Goal: Transaction & Acquisition: Purchase product/service

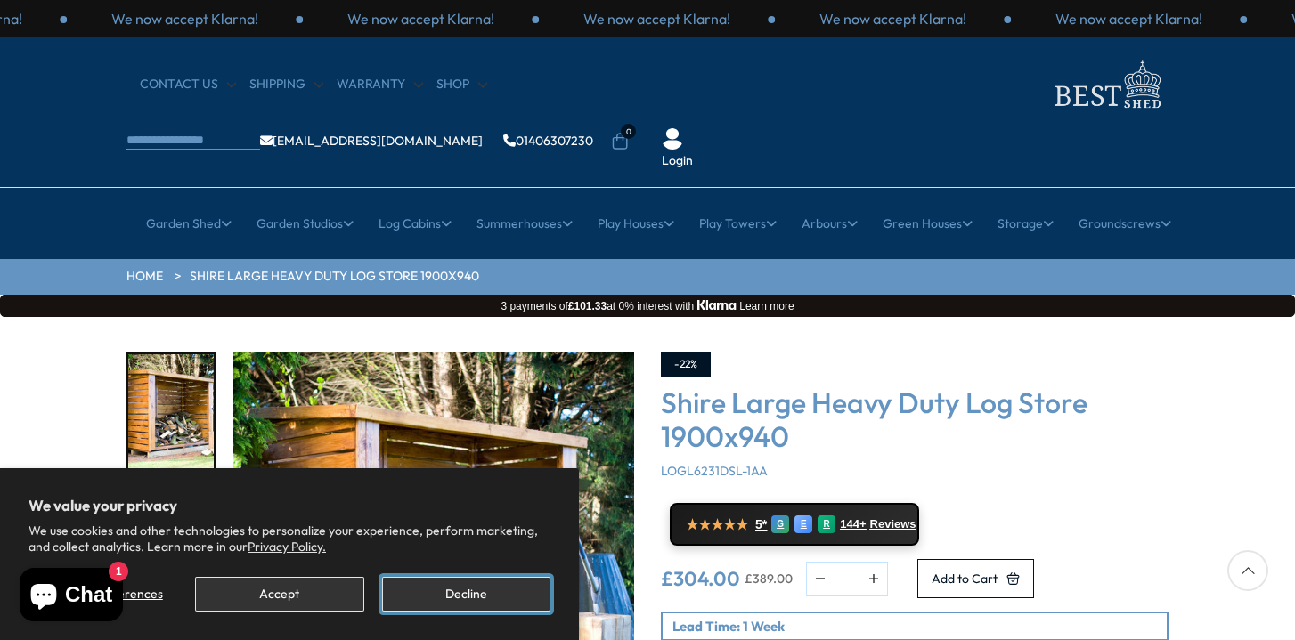
click at [500, 591] on button "Decline" at bounding box center [466, 594] width 168 height 35
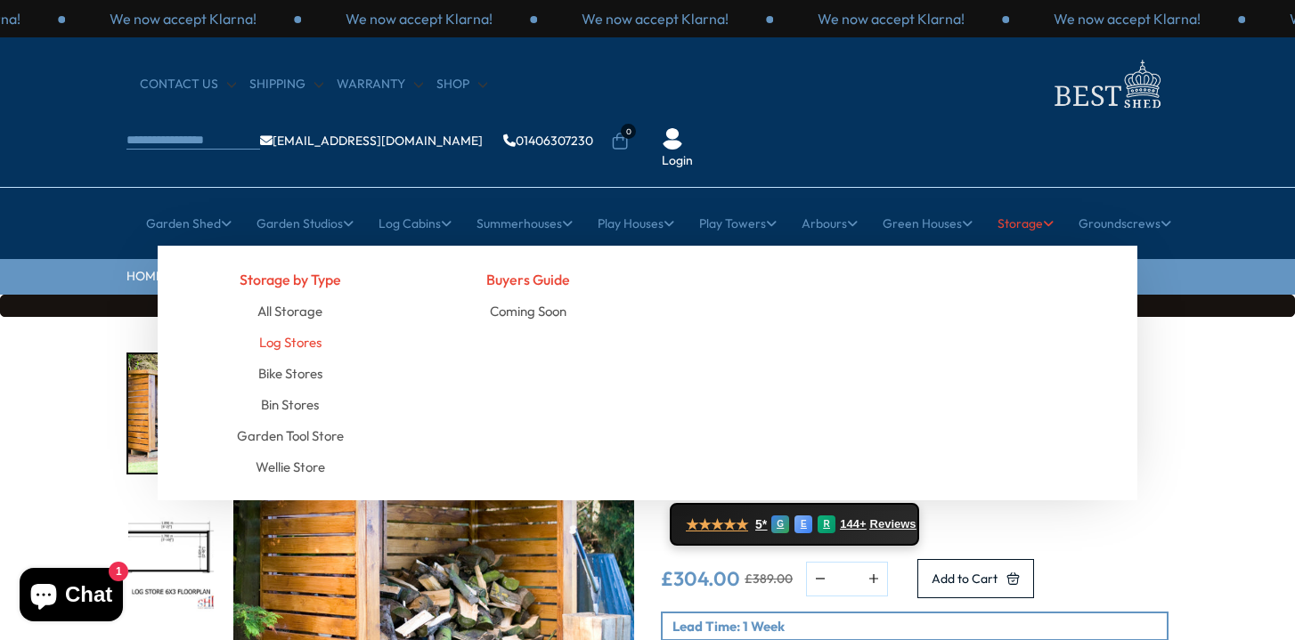
click at [273, 327] on link "Log Stores" at bounding box center [290, 342] width 62 height 31
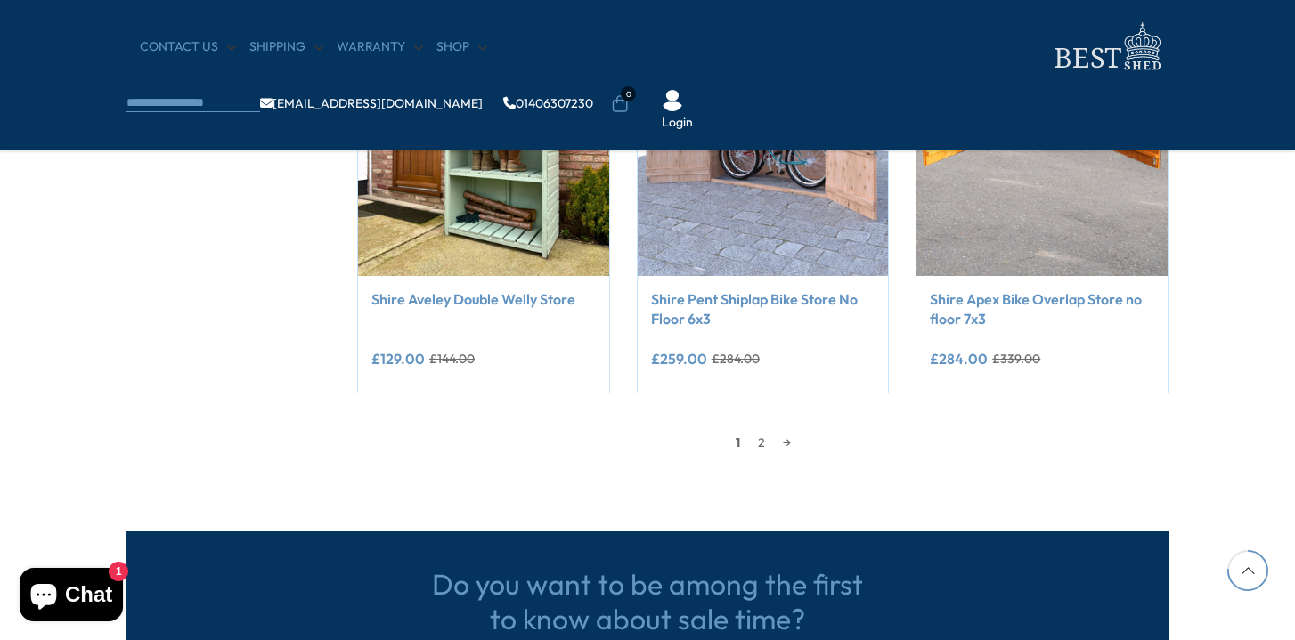
scroll to position [1498, 0]
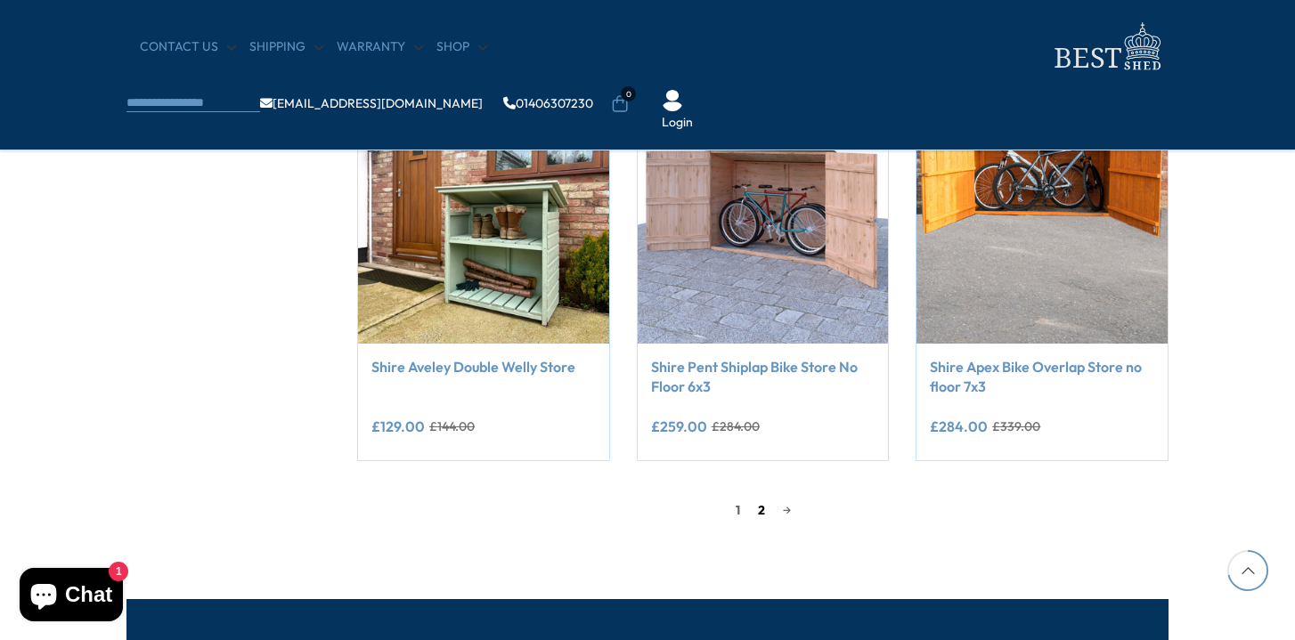
click at [755, 505] on link "2" at bounding box center [761, 510] width 25 height 27
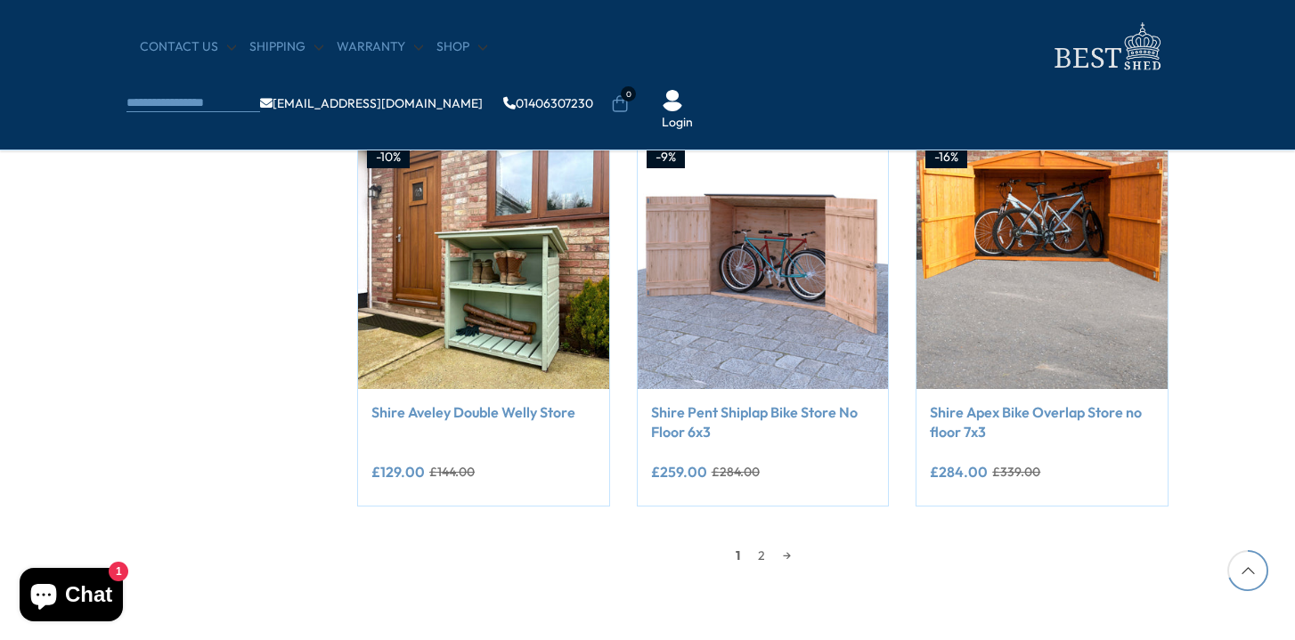
scroll to position [969, 0]
